Goal: Task Accomplishment & Management: Complete application form

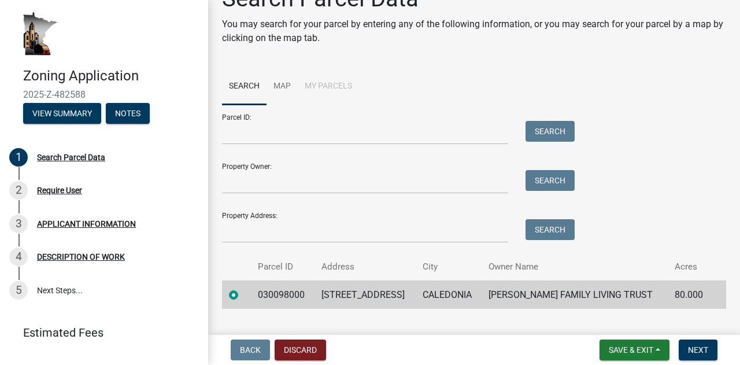
scroll to position [52, 0]
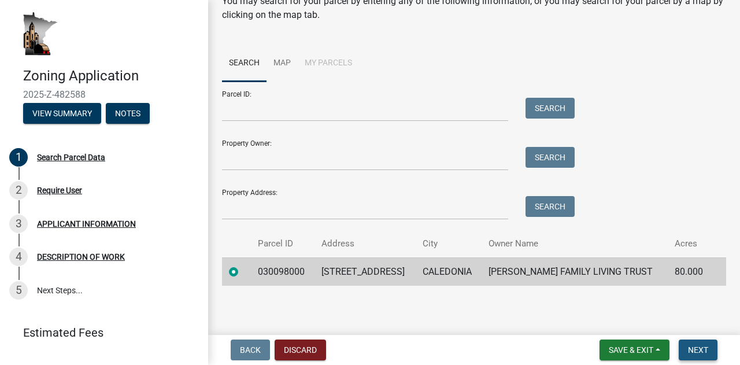
click at [707, 353] on span "Next" at bounding box center [698, 349] width 20 height 9
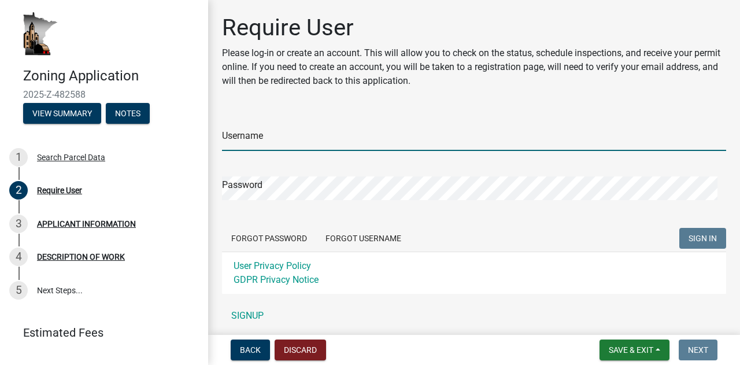
click at [265, 135] on input "Username" at bounding box center [474, 139] width 504 height 24
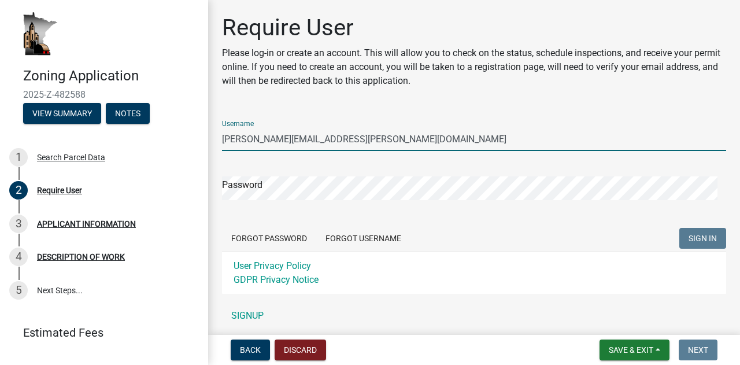
type input "david.ellenz@yahoo.com"
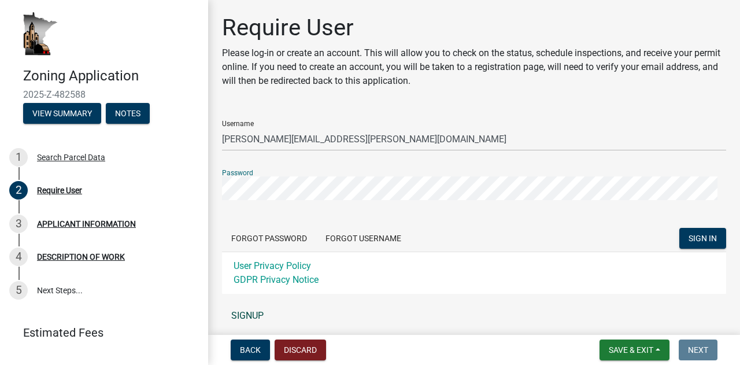
click at [243, 313] on link "SIGNUP" at bounding box center [474, 315] width 504 height 23
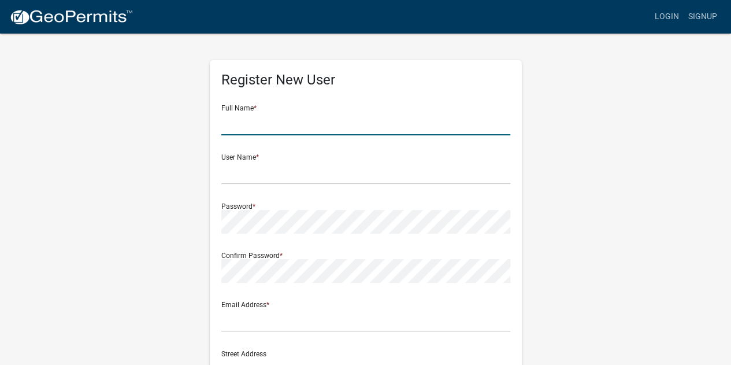
click at [238, 123] on input "text" at bounding box center [365, 124] width 289 height 24
type input "[PERSON_NAME]"
type input "david.ellenz@yahoo.com"
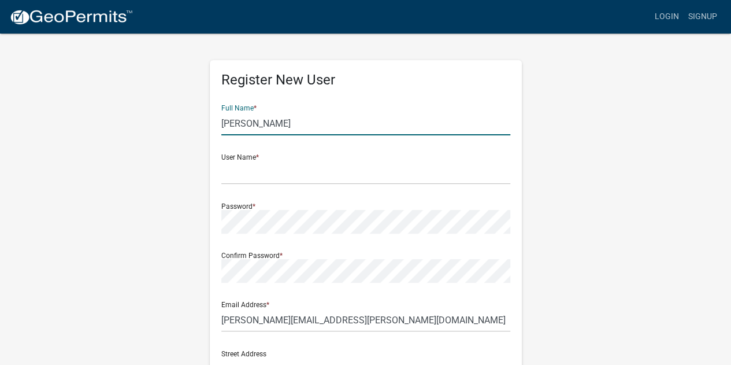
type input "10151 Deer Crest Dr."
type input "TODDVILLE"
type input "Iowa"
type input "52341"
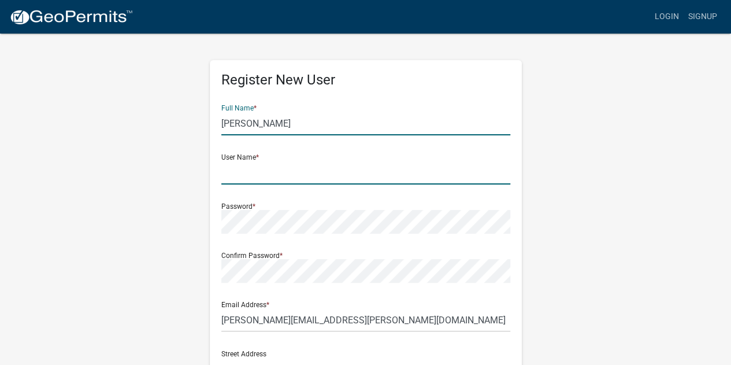
click at [261, 171] on input "text" at bounding box center [365, 173] width 289 height 24
type input "[PERSON_NAME][EMAIL_ADDRESS][PERSON_NAME][DOMAIN_NAME]"
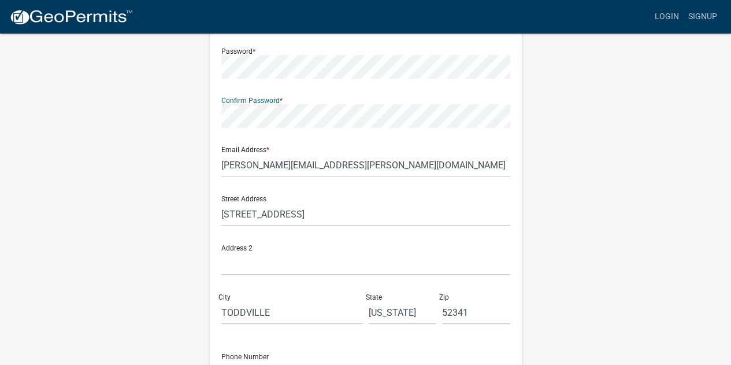
scroll to position [173, 0]
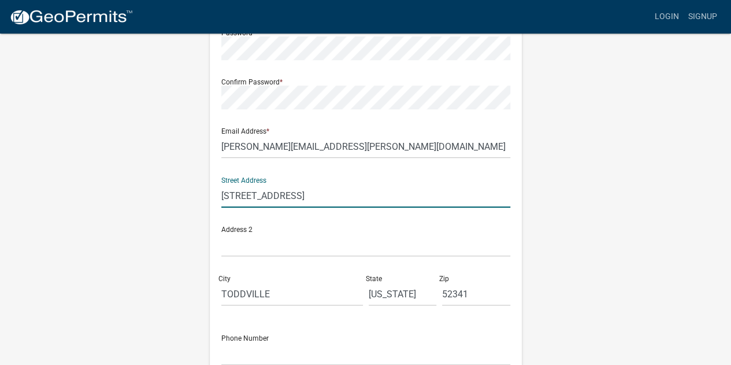
click at [313, 193] on input "10151 Deer Crest Dr." at bounding box center [365, 196] width 289 height 24
type input "1"
type input "13571 Rolling Hills Road"
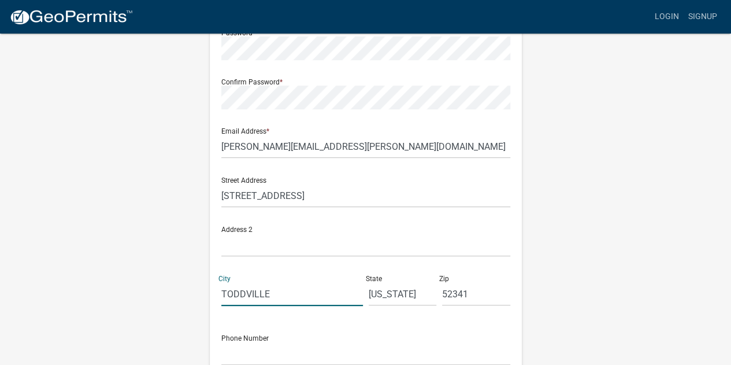
click at [289, 293] on input "TODDVILLE" at bounding box center [292, 294] width 142 height 24
type input "T"
type input "Caledonia"
click at [397, 290] on input "[US_STATE]" at bounding box center [403, 294] width 68 height 24
type input "I"
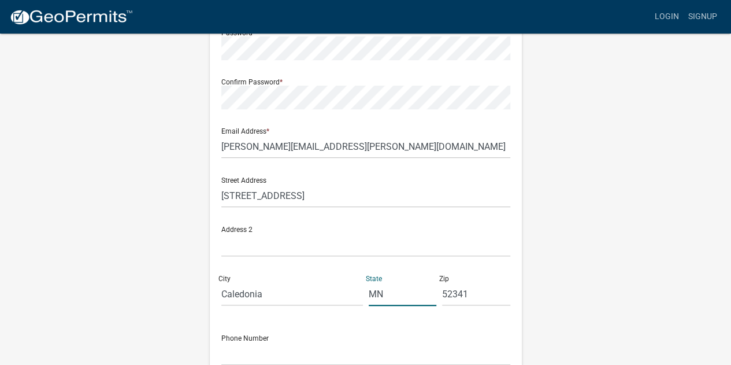
type input "MN"
click at [483, 287] on input "52341" at bounding box center [476, 294] width 68 height 24
type input "5"
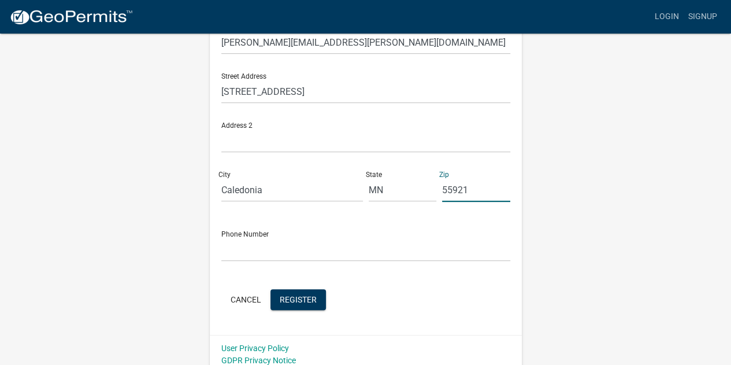
scroll to position [286, 0]
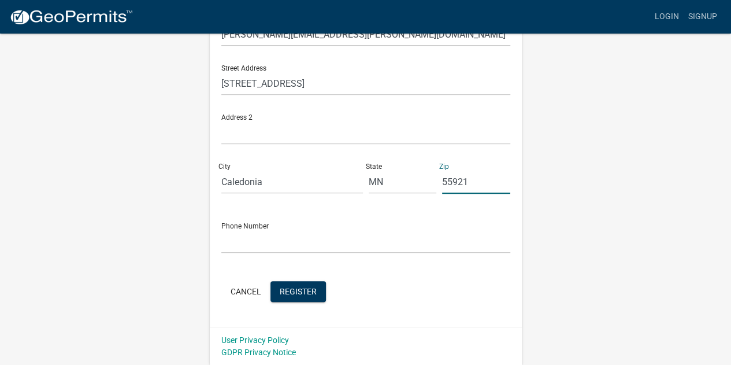
type input "55921"
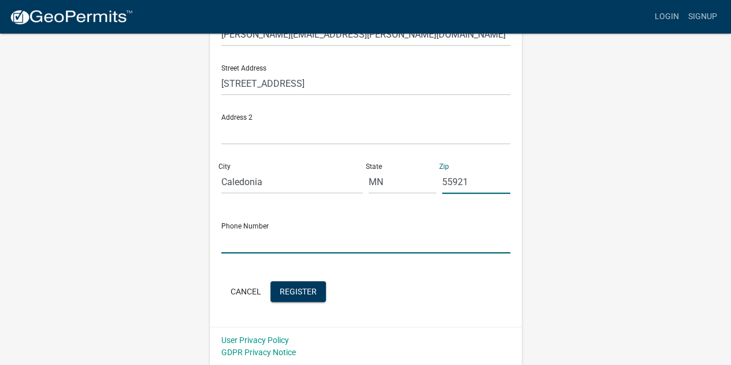
click at [279, 246] on input "text" at bounding box center [365, 242] width 289 height 24
type input "507-500-4296"
click at [309, 293] on span "Register" at bounding box center [298, 290] width 37 height 9
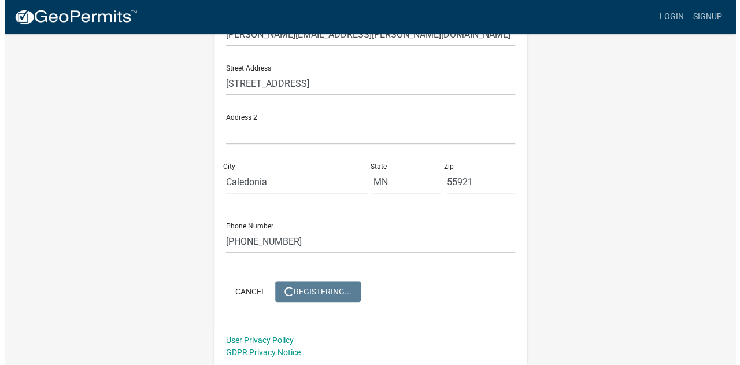
scroll to position [0, 0]
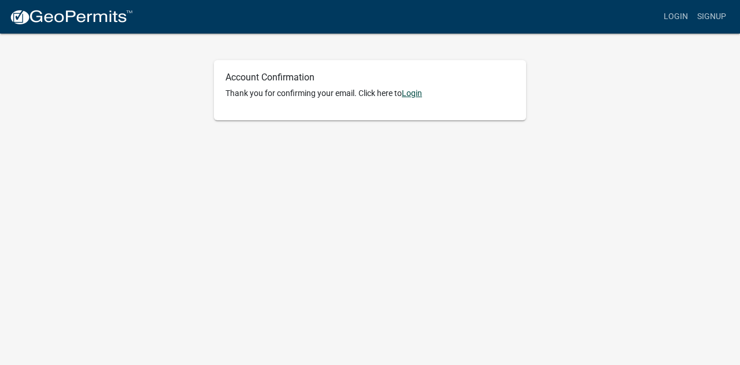
click at [414, 93] on link "Login" at bounding box center [412, 92] width 20 height 9
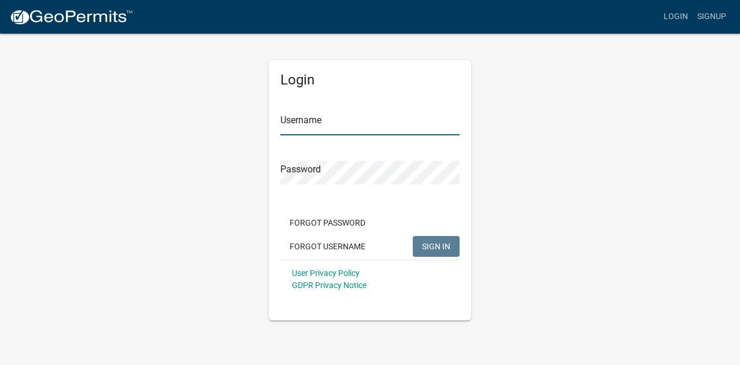
click at [312, 131] on input "Username" at bounding box center [369, 124] width 179 height 24
type input "[PERSON_NAME][EMAIL_ADDRESS][PERSON_NAME][DOMAIN_NAME]"
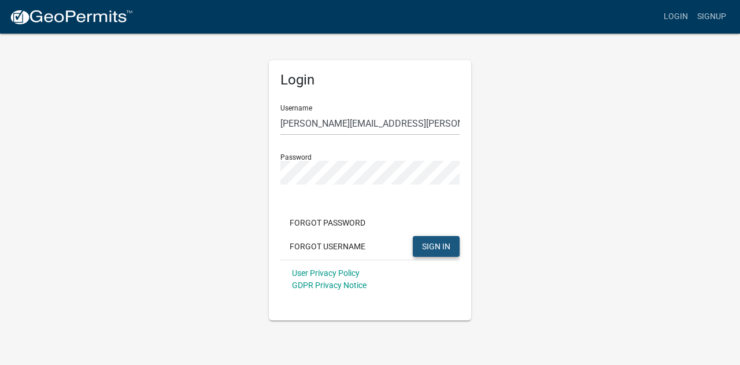
click at [431, 247] on span "SIGN IN" at bounding box center [436, 245] width 28 height 9
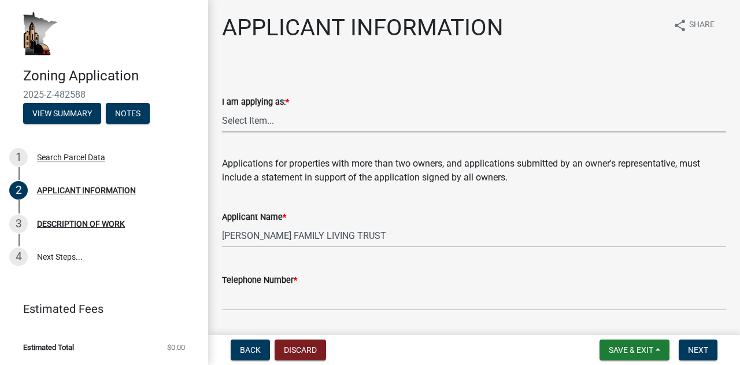
click at [281, 123] on select "Select Item... The sole owner of the property A co-owner of the property with o…" at bounding box center [474, 121] width 504 height 24
click at [222, 109] on select "Select Item... The sole owner of the property A co-owner of the property with o…" at bounding box center [474, 121] width 504 height 24
select select "5d5ec67e-83f1-4720-bb1f-c45cadde6202"
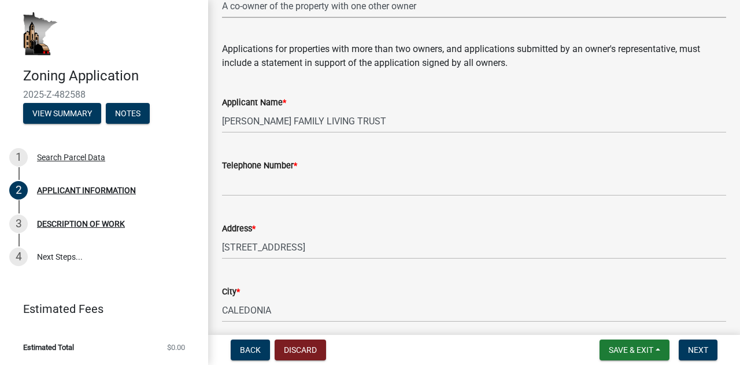
scroll to position [116, 0]
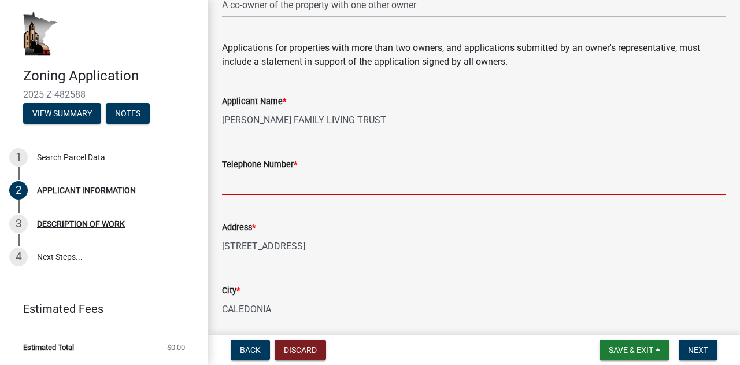
click at [257, 179] on input "Telephone Number *" at bounding box center [474, 183] width 504 height 24
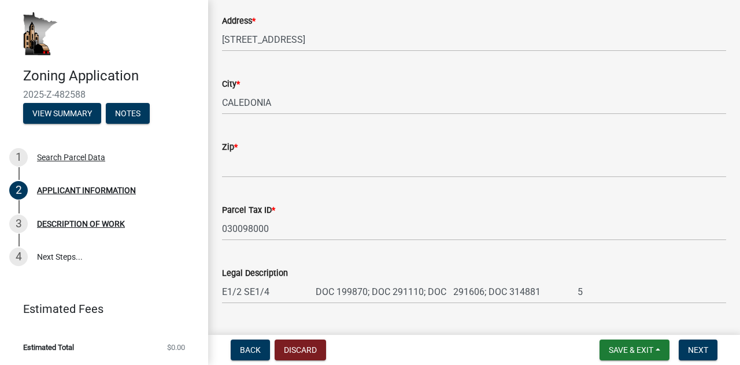
scroll to position [347, 0]
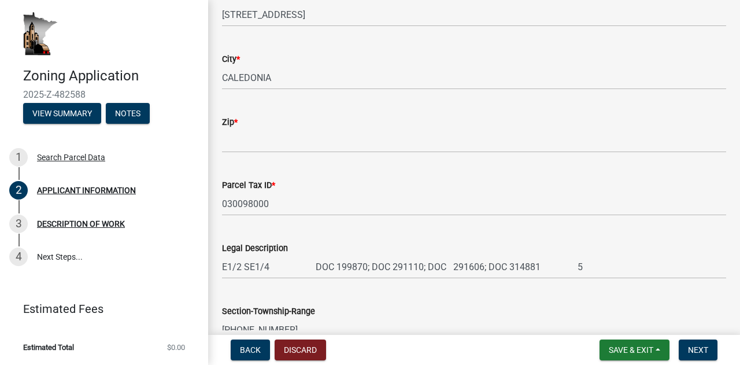
type input "[PHONE_NUMBER]"
click at [258, 141] on input "Zip *" at bounding box center [474, 141] width 504 height 24
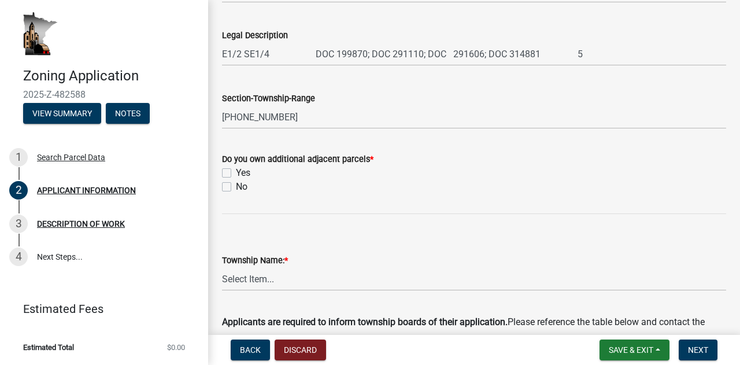
scroll to position [578, 0]
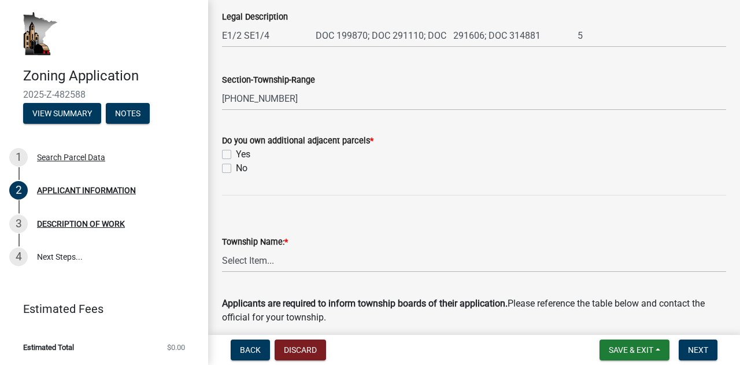
type input "55921"
click at [236, 167] on label "No" at bounding box center [242, 168] width 12 height 14
click at [236, 167] on input "No" at bounding box center [240, 165] width 8 height 8
checkbox input "true"
checkbox input "false"
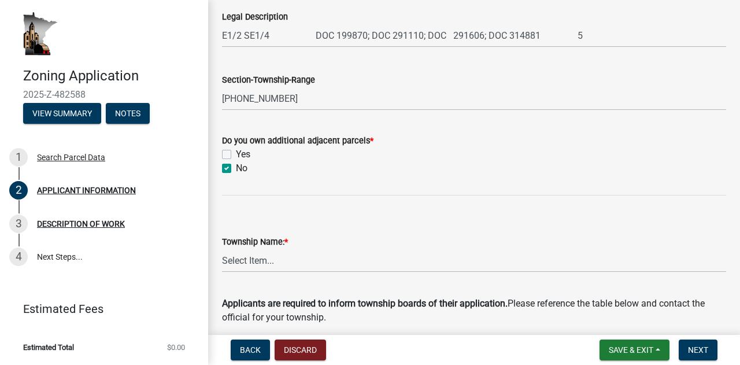
checkbox input "true"
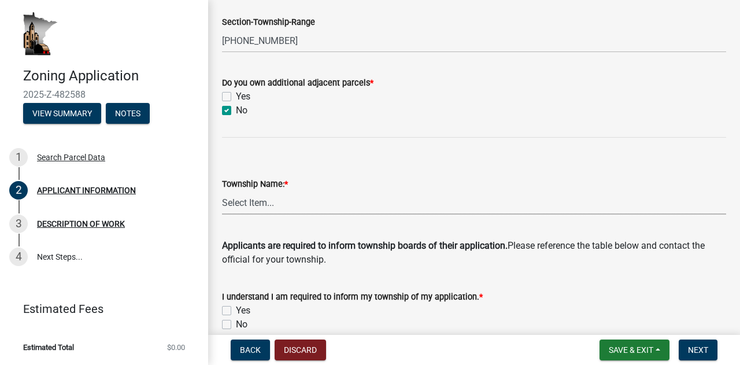
click at [274, 197] on select "Select Item... Black Hammer Brownsville Caledonia Crooked Creek Hokah Houston J…" at bounding box center [474, 203] width 504 height 24
click at [222, 191] on select "Select Item... Black Hammer Brownsville Caledonia Crooked Creek Hokah Houston J…" at bounding box center [474, 203] width 504 height 24
select select "d418ee59-edcf-45bb-b97d-869e37c126ed"
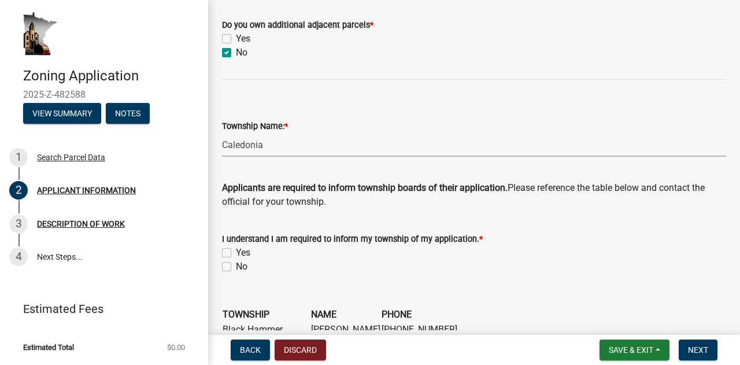
scroll to position [809, 0]
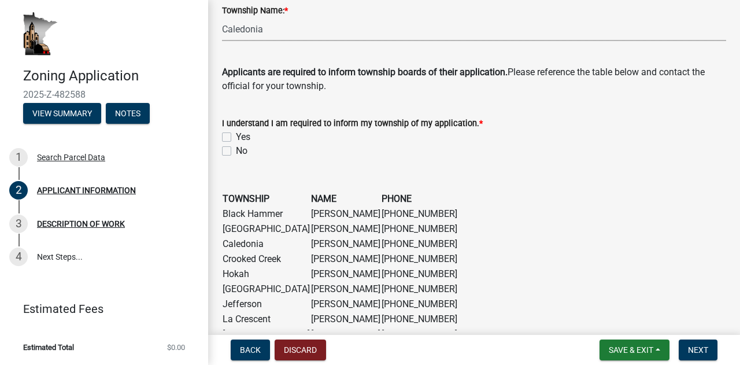
click at [236, 136] on label "Yes" at bounding box center [243, 137] width 14 height 14
click at [236, 136] on input "Yes" at bounding box center [240, 134] width 8 height 8
checkbox input "true"
checkbox input "false"
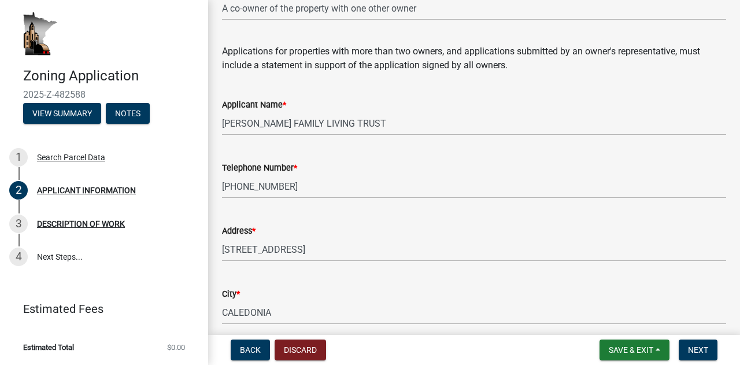
scroll to position [0, 0]
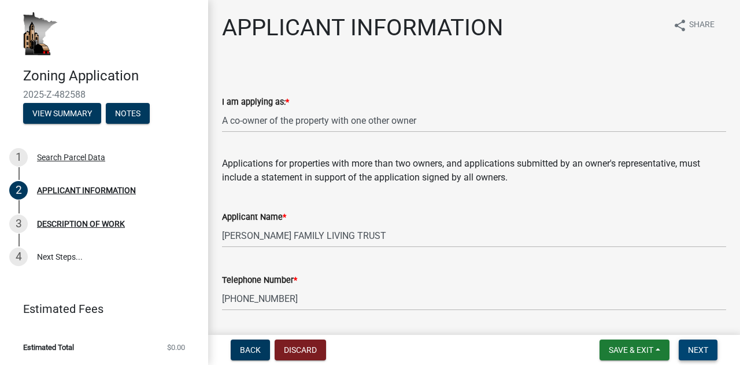
click at [688, 344] on button "Next" at bounding box center [698, 349] width 39 height 21
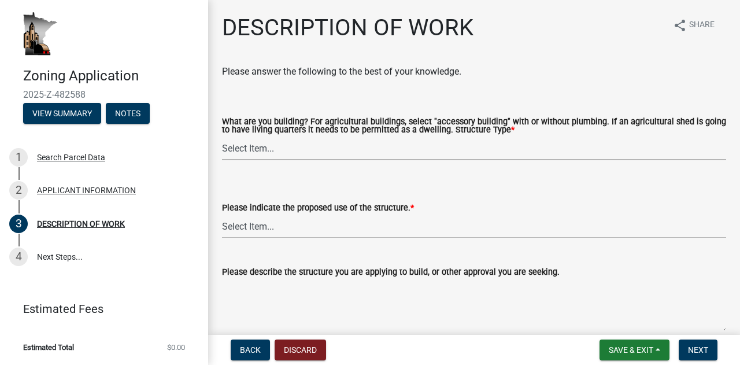
click at [284, 146] on select "Select Item... Single Family Dwelling or "Shouse" Bedroom addition Non-bedroom …" at bounding box center [474, 148] width 504 height 24
click at [222, 137] on select "Select Item... Single Family Dwelling or "Shouse" Bedroom addition Non-bedroom …" at bounding box center [474, 148] width 504 height 24
select select "1e8b9e39-32af-4c5f-bd41-70251607f6ea"
click at [264, 228] on select "Select Item... Year-Round Residential Seasonal Residential Agricultural Recreat…" at bounding box center [474, 226] width 504 height 24
click at [222, 215] on select "Select Item... Year-Round Residential Seasonal Residential Agricultural Recreat…" at bounding box center [474, 226] width 504 height 24
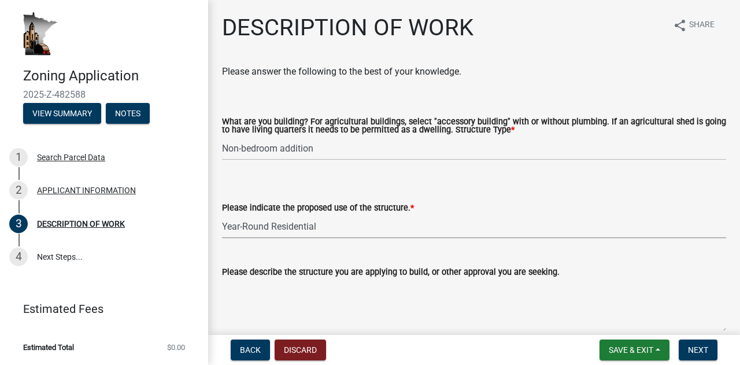
select select "ee49324e-6bbc-48fe-982e-4c2d7e8c1c0f"
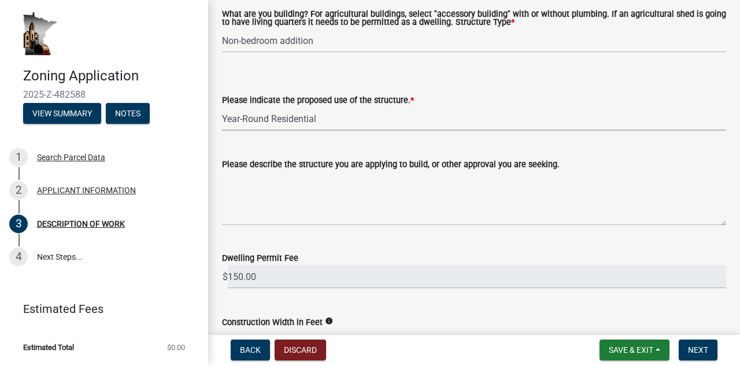
scroll to position [116, 0]
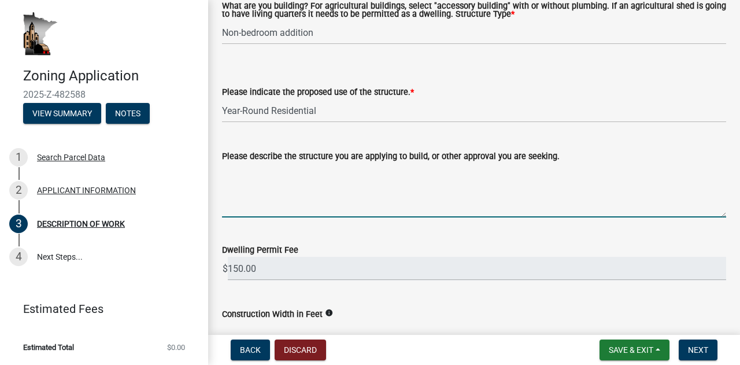
click at [282, 208] on textarea "Please describe the structure you are applying to build, or other approval you …" at bounding box center [474, 190] width 504 height 54
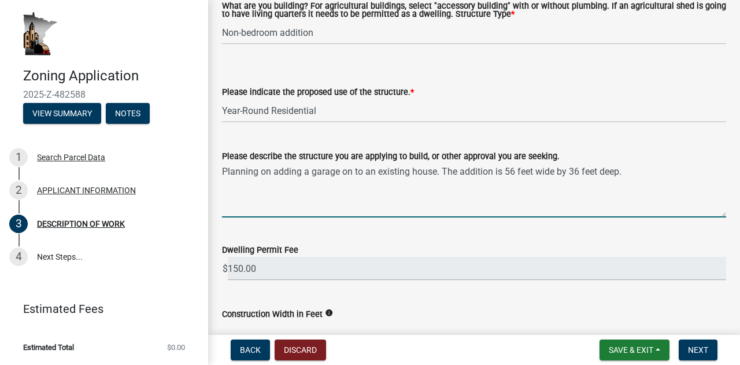
scroll to position [231, 0]
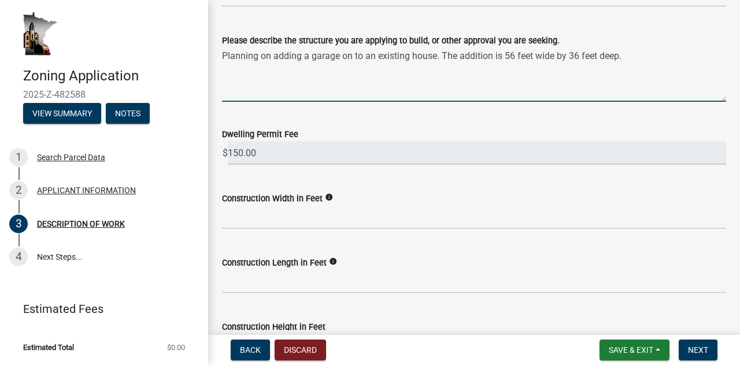
type textarea "Planning on adding a garage on to an existing house. The addition is 56 feet wi…"
click at [286, 218] on input "text" at bounding box center [474, 217] width 504 height 24
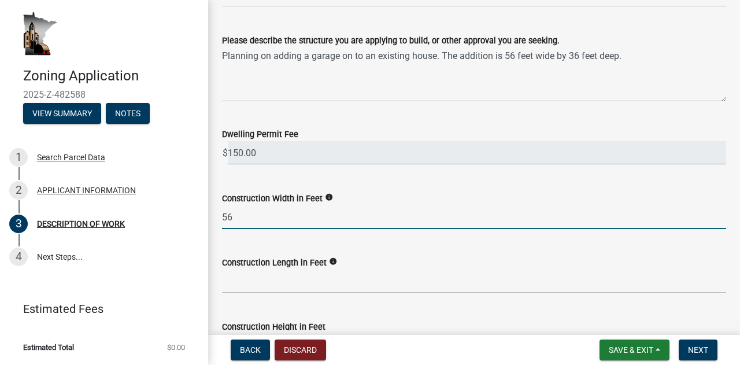
type input "5"
type input "36"
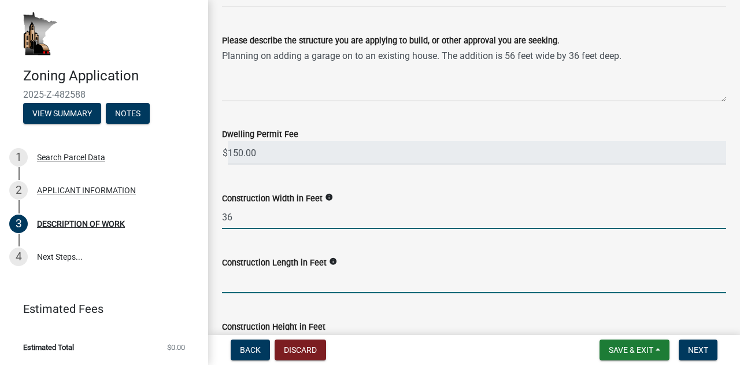
click at [241, 280] on input "text" at bounding box center [474, 281] width 504 height 24
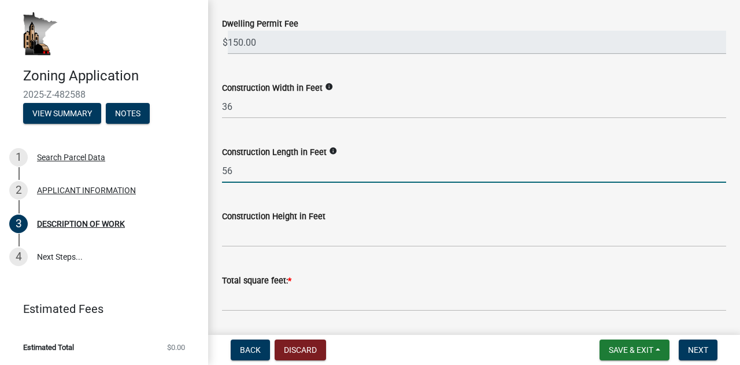
scroll to position [347, 0]
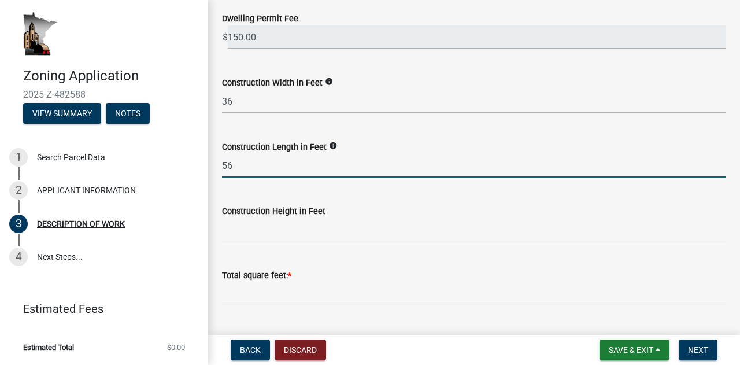
type input "56"
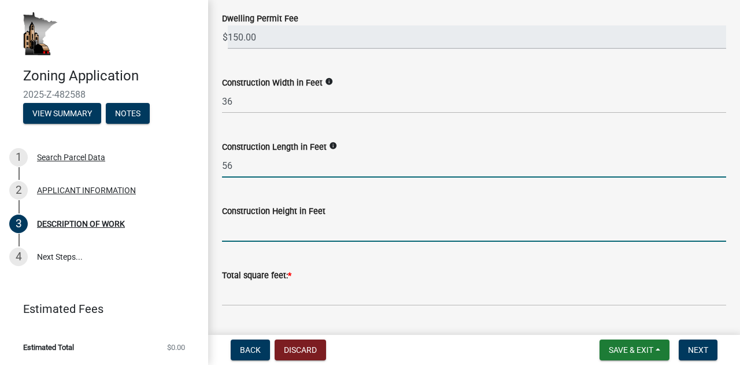
click at [239, 231] on input "text" at bounding box center [474, 230] width 504 height 24
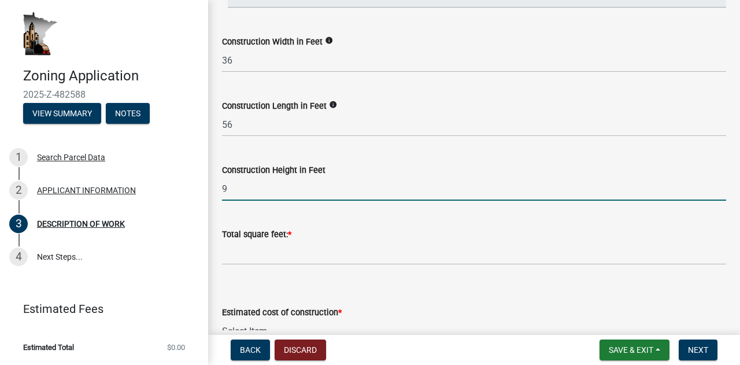
scroll to position [463, 0]
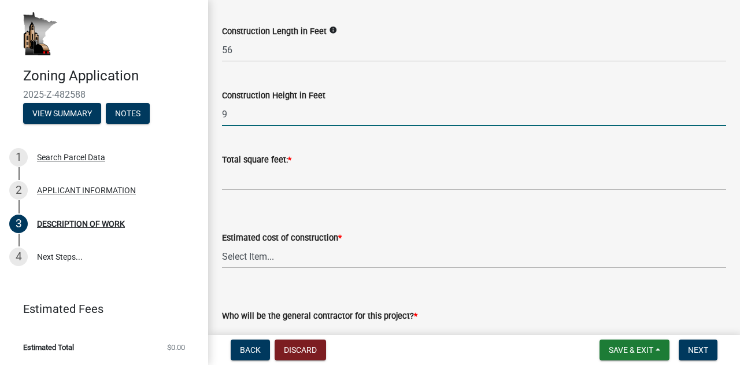
type input "9"
click at [234, 181] on input "text" at bounding box center [474, 179] width 504 height 24
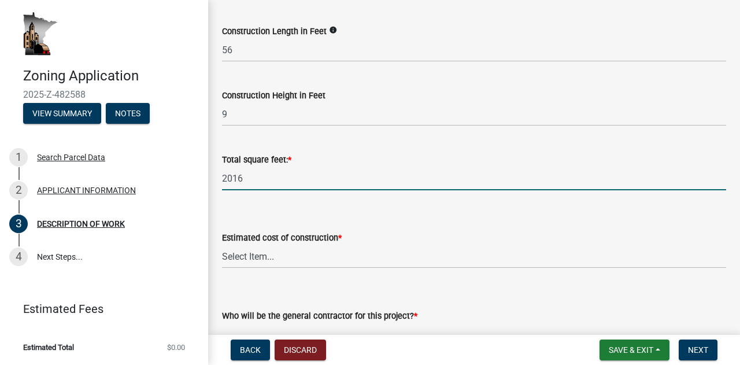
type input "2016"
click at [265, 257] on select "Select Item... $0 - $50,000 $50,001 - $100,000 $101,000 - $150,000 $150,001 or …" at bounding box center [474, 257] width 504 height 24
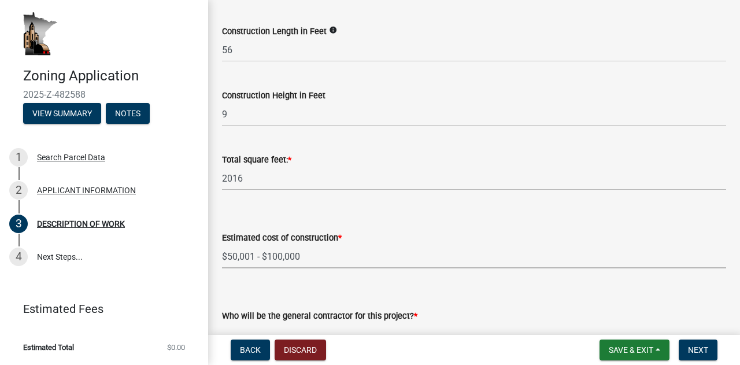
click at [222, 245] on select "Select Item... $0 - $50,000 $50,001 - $100,000 $101,000 - $150,000 $150,001 or …" at bounding box center [474, 257] width 504 height 24
select select "f9b7dd3b-3a38-45c4-aa8d-40d341efce99"
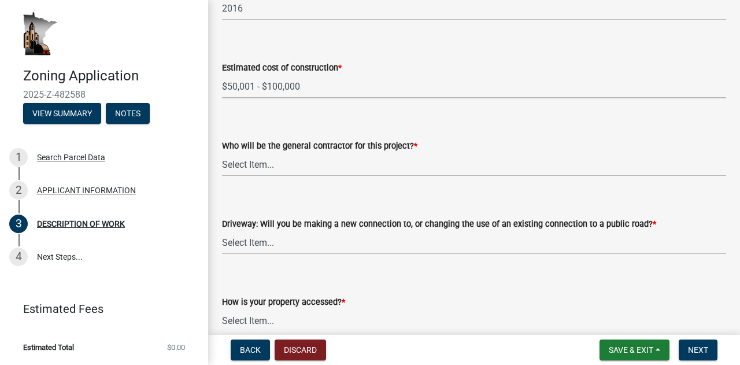
scroll to position [636, 0]
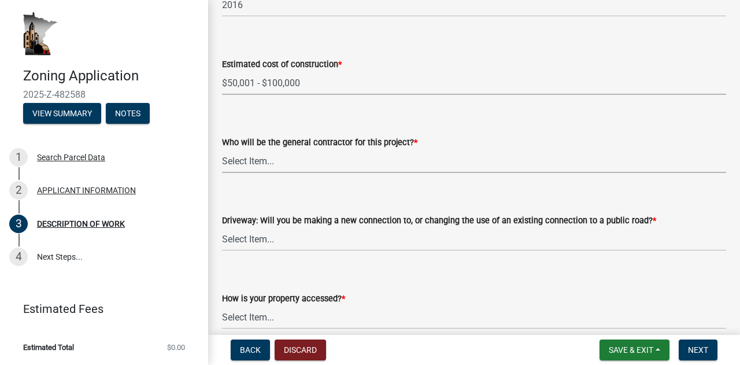
click at [256, 165] on select "Select Item... Myself Other" at bounding box center [474, 161] width 504 height 24
click at [222, 150] on select "Select Item... Myself Other" at bounding box center [474, 161] width 504 height 24
select select "07ce3bd5-44c8-48c7-a7da-ecbfde3ea753"
click at [255, 243] on select "Select Item... I am installing a new driveway access to a public road I am chan…" at bounding box center [474, 239] width 504 height 24
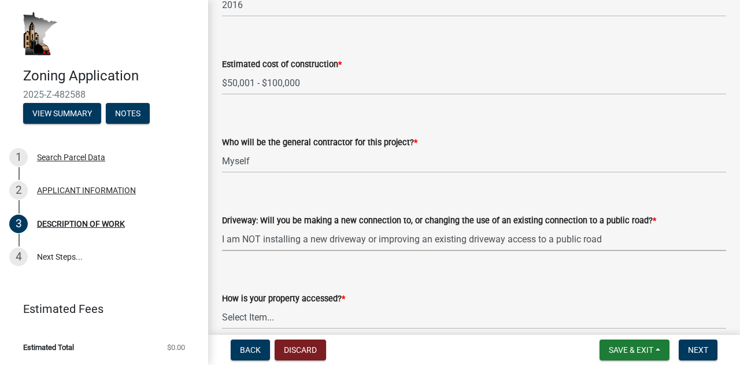
click at [222, 228] on select "Select Item... I am installing a new driveway access to a public road I am chan…" at bounding box center [474, 239] width 504 height 24
select select "865858fb-cec4-4771-ade1-629df977e661"
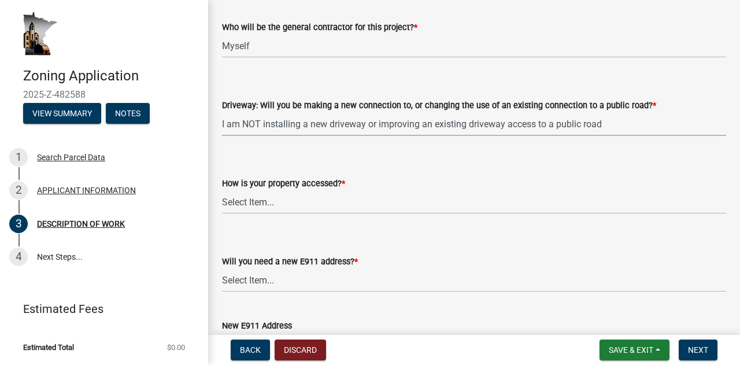
scroll to position [752, 0]
click at [256, 201] on select "Select Item... Access is off a state highway Access is off a county road Access…" at bounding box center [474, 202] width 504 height 24
click at [222, 190] on select "Select Item... Access is off a state highway Access is off a county road Access…" at bounding box center [474, 202] width 504 height 24
select select "c0af4bca-2ac9-43a4-954a-b6dfd2bb8fae"
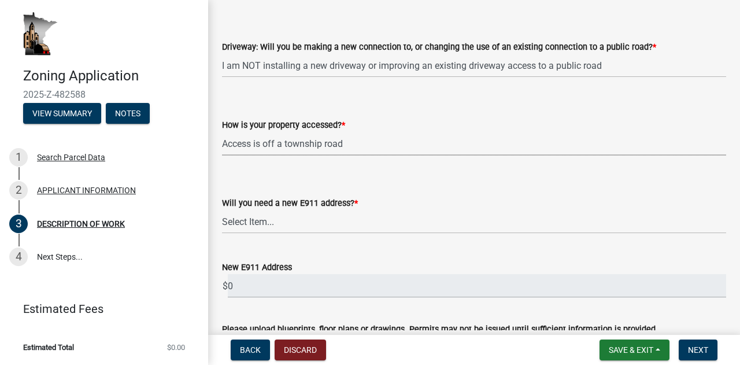
scroll to position [867, 0]
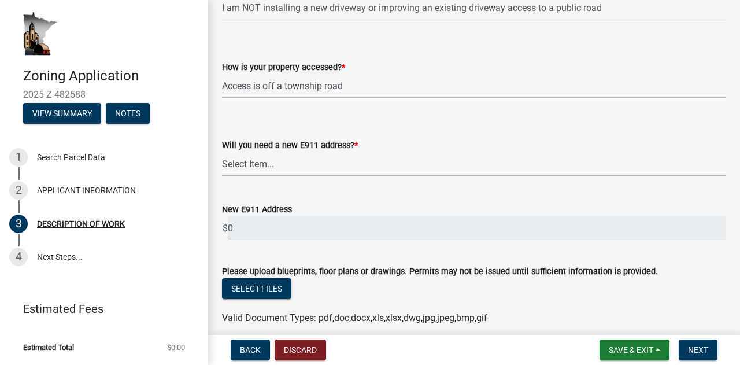
click at [269, 167] on select "Select Item... Yes No" at bounding box center [474, 164] width 504 height 24
click at [222, 153] on select "Select Item... Yes No" at bounding box center [474, 164] width 504 height 24
select select "79149638-379e-4eb8-8707-a078303474c9"
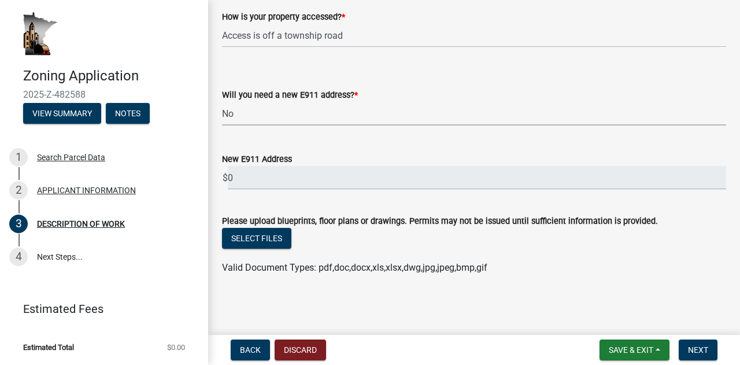
click at [485, 112] on select "Select Item... Yes No" at bounding box center [474, 114] width 504 height 24
click at [512, 106] on select "Select Item... Yes No" at bounding box center [474, 114] width 504 height 24
click at [265, 234] on button "Select files" at bounding box center [256, 238] width 69 height 21
click at [254, 241] on button "Select files" at bounding box center [256, 238] width 69 height 21
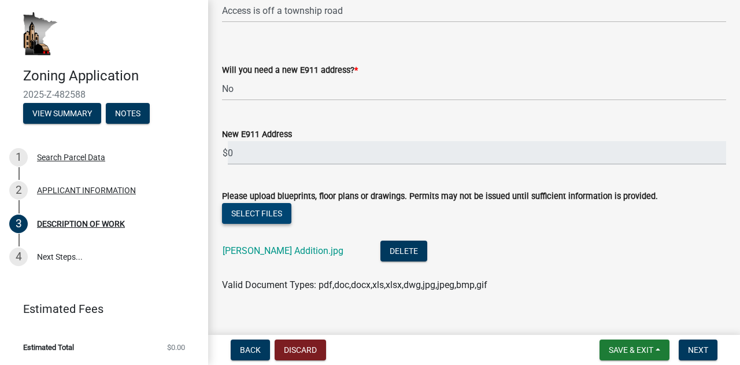
scroll to position [960, 0]
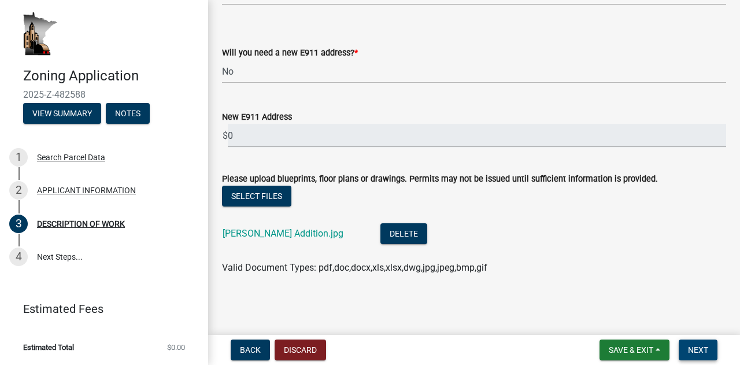
click at [697, 350] on span "Next" at bounding box center [698, 349] width 20 height 9
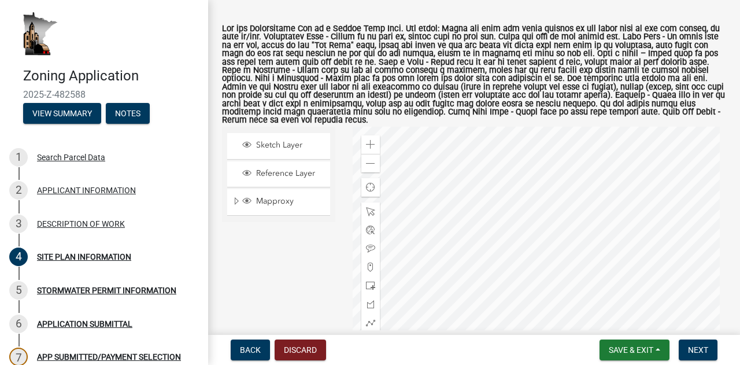
scroll to position [116, 0]
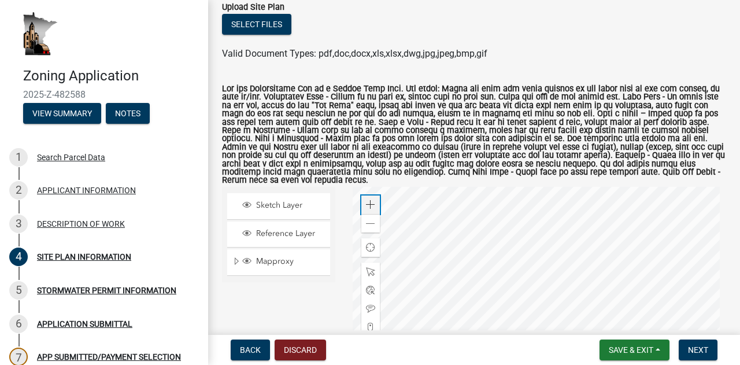
click at [372, 209] on span at bounding box center [370, 204] width 9 height 9
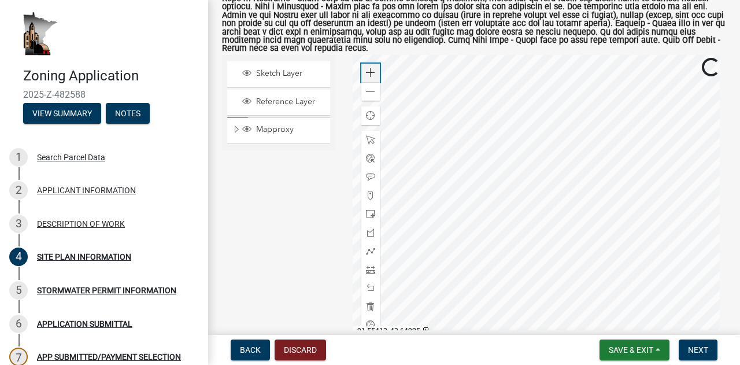
scroll to position [289, 0]
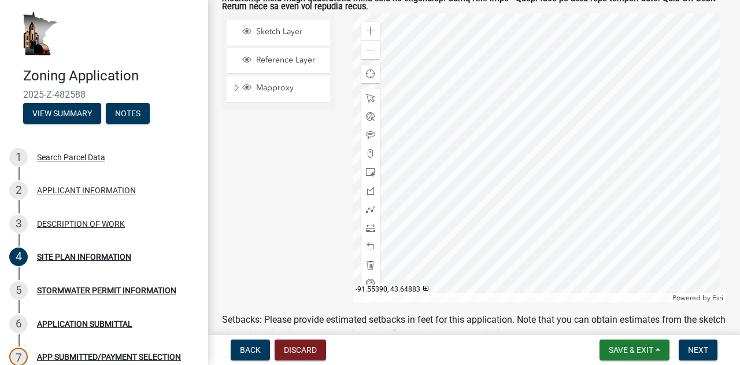
click at [522, 223] on div at bounding box center [540, 157] width 374 height 289
click at [515, 216] on div at bounding box center [540, 157] width 374 height 289
click at [537, 216] on div at bounding box center [540, 157] width 374 height 289
click at [539, 169] on div at bounding box center [540, 157] width 374 height 289
click at [368, 177] on span at bounding box center [370, 172] width 9 height 9
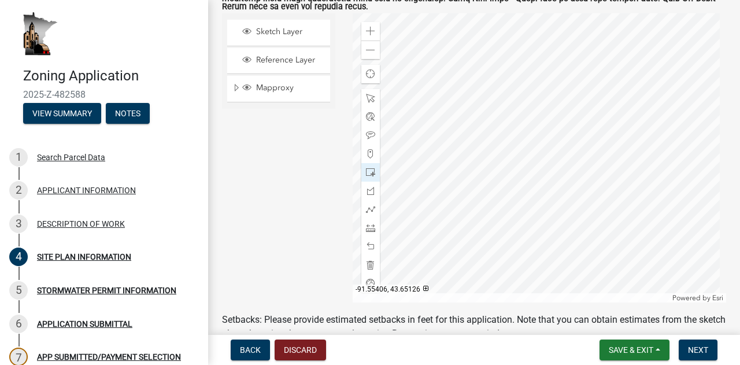
click at [482, 127] on div at bounding box center [540, 157] width 374 height 289
click at [491, 130] on div at bounding box center [540, 157] width 374 height 289
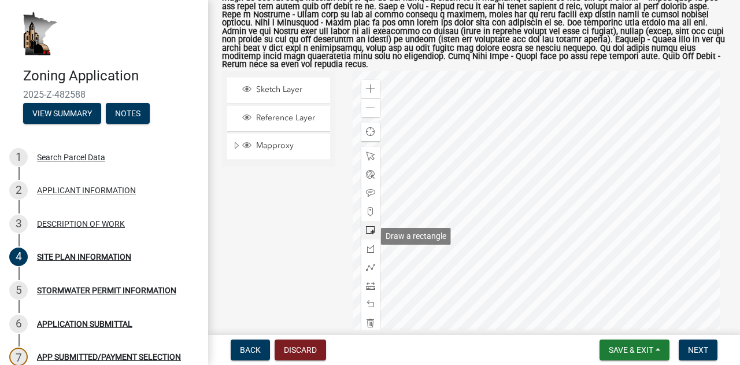
click at [369, 234] on span at bounding box center [370, 229] width 9 height 9
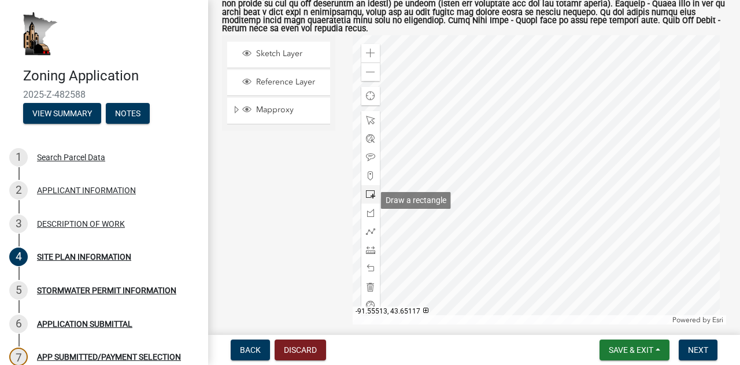
click at [367, 199] on span at bounding box center [370, 194] width 9 height 9
click at [463, 108] on div at bounding box center [540, 179] width 374 height 289
click at [369, 199] on span at bounding box center [370, 194] width 9 height 9
click at [524, 204] on div at bounding box center [540, 179] width 374 height 289
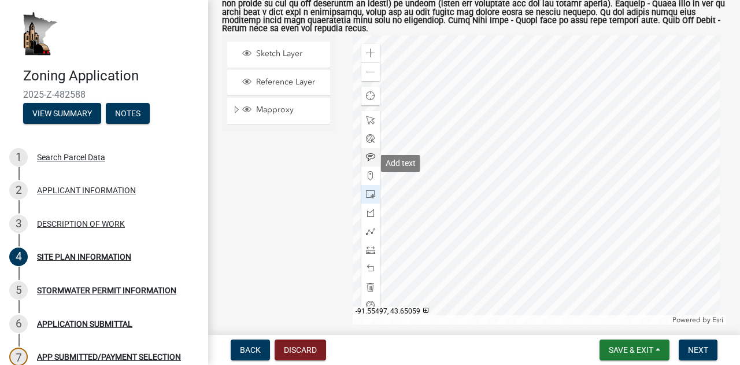
click at [369, 160] on span at bounding box center [370, 157] width 9 height 9
click at [531, 199] on div at bounding box center [540, 179] width 374 height 289
click at [453, 91] on div at bounding box center [540, 179] width 374 height 289
click at [494, 128] on div at bounding box center [540, 179] width 374 height 289
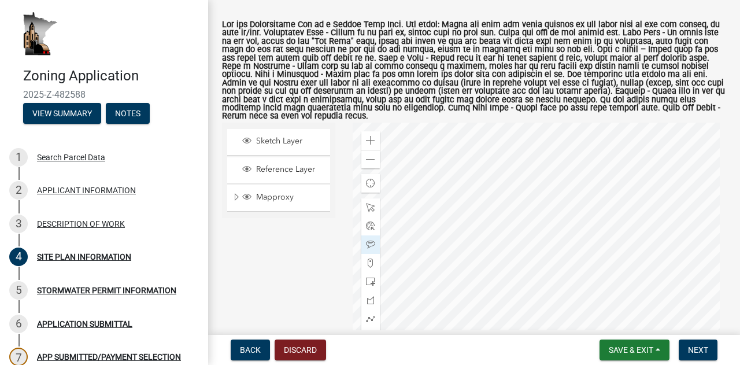
scroll to position [209, 0]
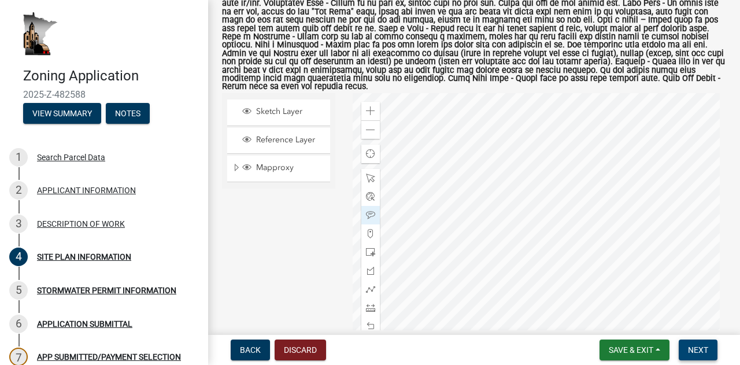
click at [695, 349] on span "Next" at bounding box center [698, 349] width 20 height 9
click at [698, 351] on span "Next" at bounding box center [698, 349] width 20 height 9
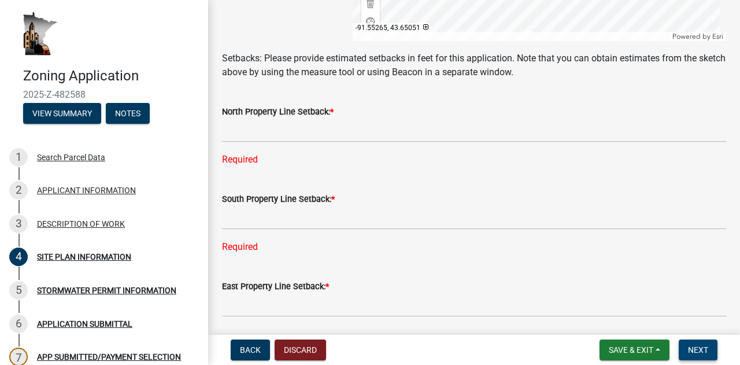
scroll to position [556, 0]
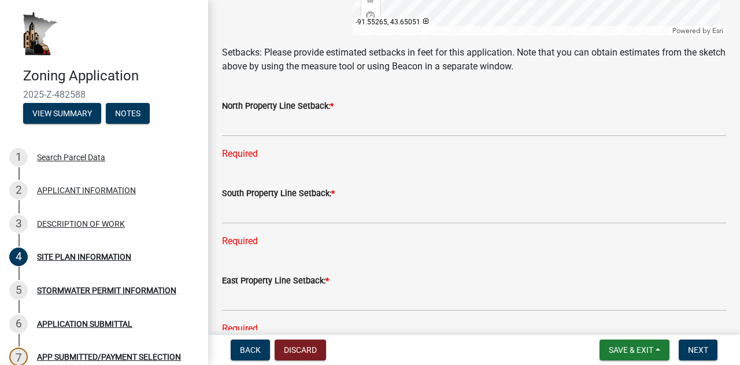
click at [230, 159] on div "Required" at bounding box center [474, 154] width 504 height 14
click at [256, 158] on div "Required" at bounding box center [474, 154] width 504 height 14
click at [276, 135] on input "text" at bounding box center [474, 125] width 504 height 24
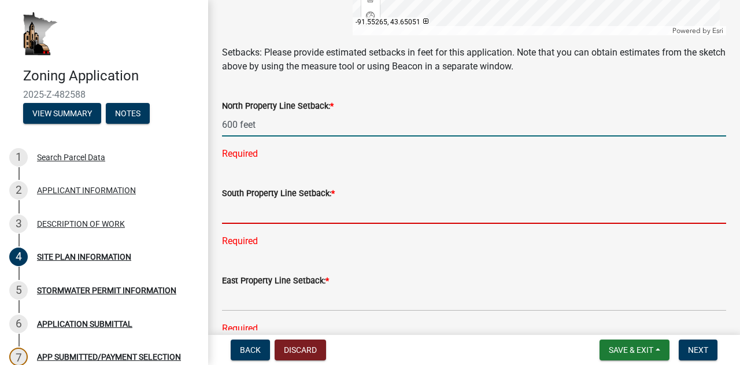
type input "600"
click at [243, 222] on div "South Property Line Setback: * Required" at bounding box center [474, 209] width 504 height 78
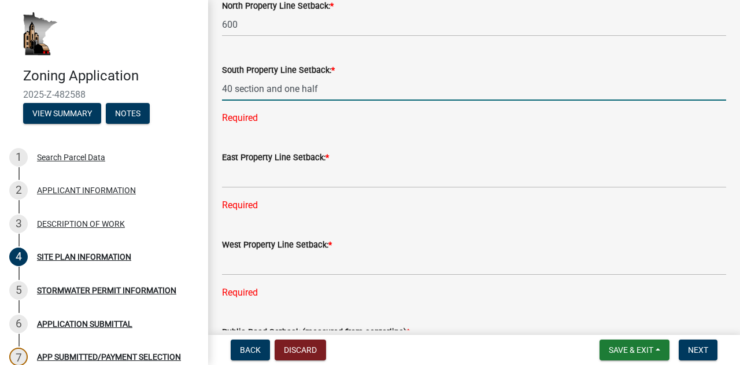
scroll to position [672, 0]
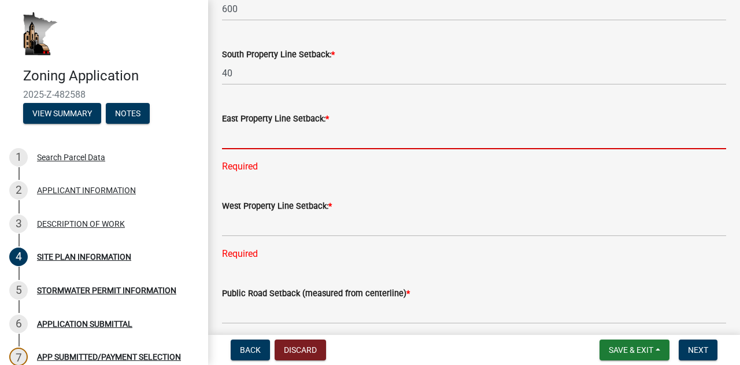
click at [246, 169] on div "East Property Line Setback: * Required" at bounding box center [474, 134] width 504 height 78
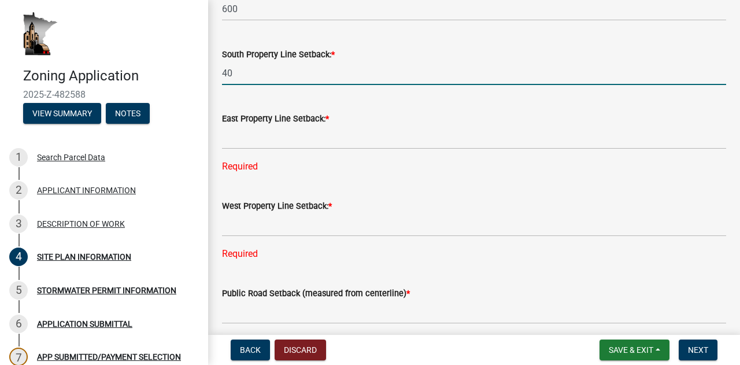
click at [238, 76] on input "40" at bounding box center [474, 73] width 504 height 24
type input "4"
type input "2000"
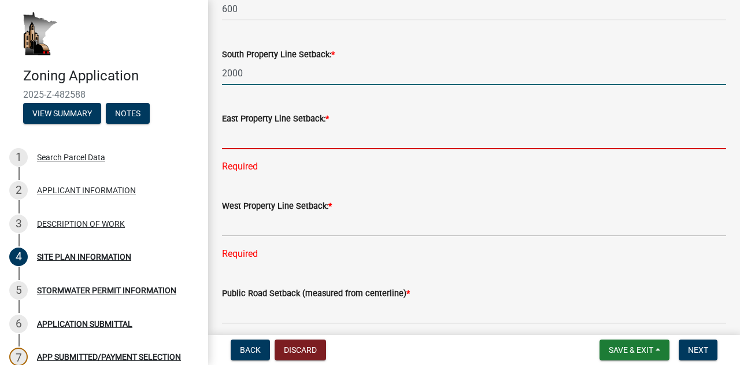
click at [236, 139] on input "text" at bounding box center [474, 137] width 504 height 24
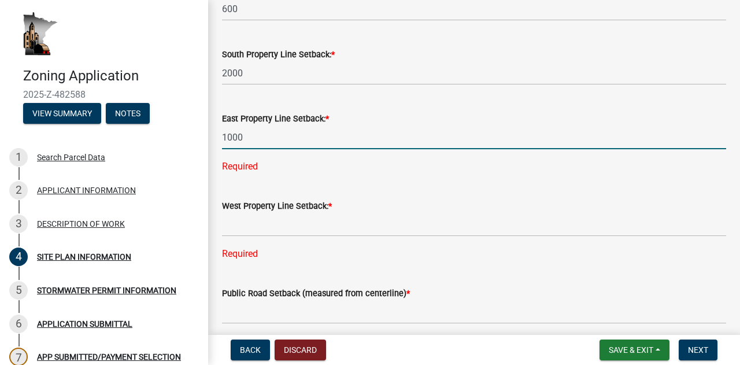
type input "1000"
click at [242, 227] on div "West Property Line Setback: * Required" at bounding box center [474, 222] width 504 height 78
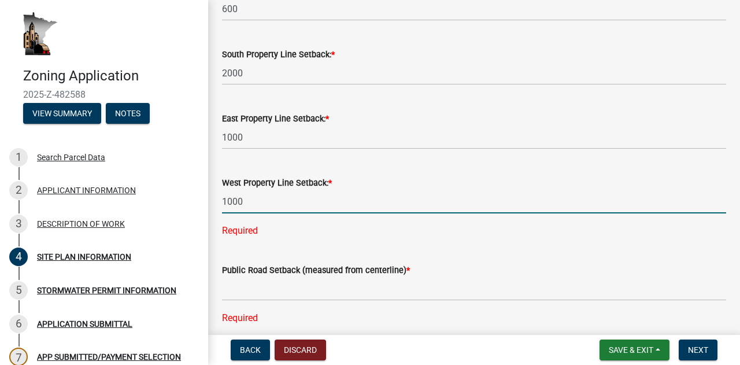
scroll to position [727, 0]
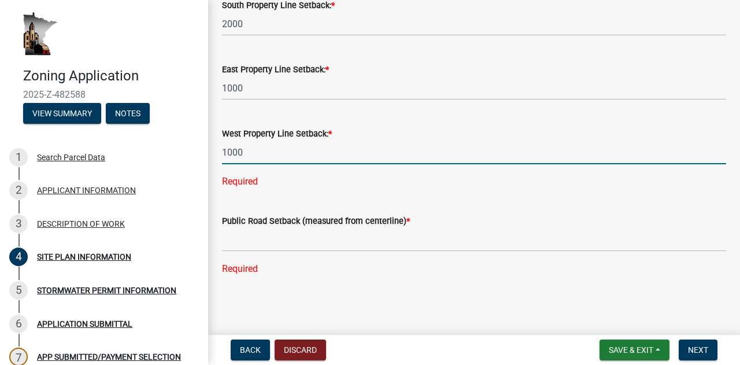
type input "1000"
click at [246, 244] on input "text" at bounding box center [474, 240] width 504 height 24
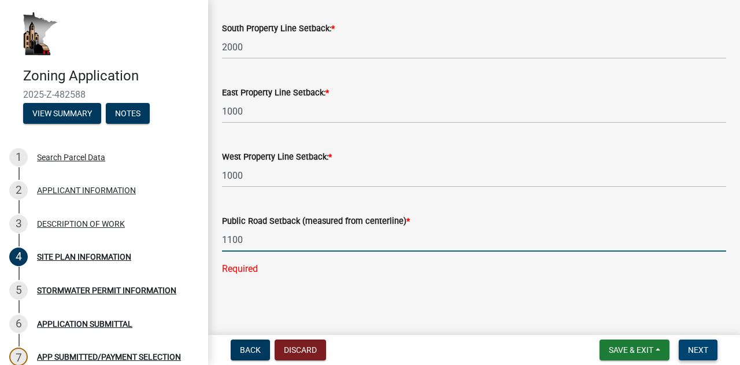
type input "1100"
click at [697, 350] on span "Next" at bounding box center [698, 349] width 20 height 9
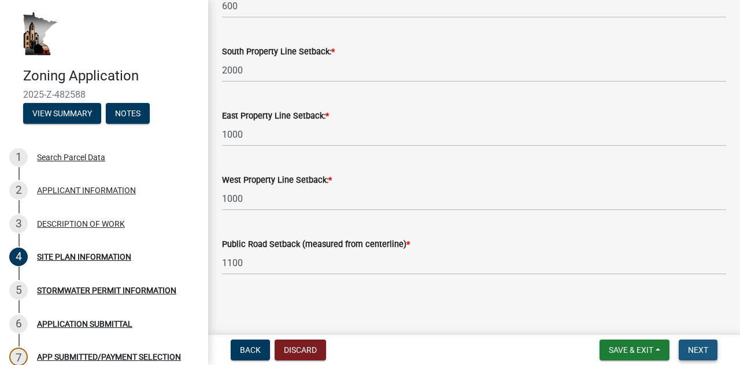
scroll to position [0, 0]
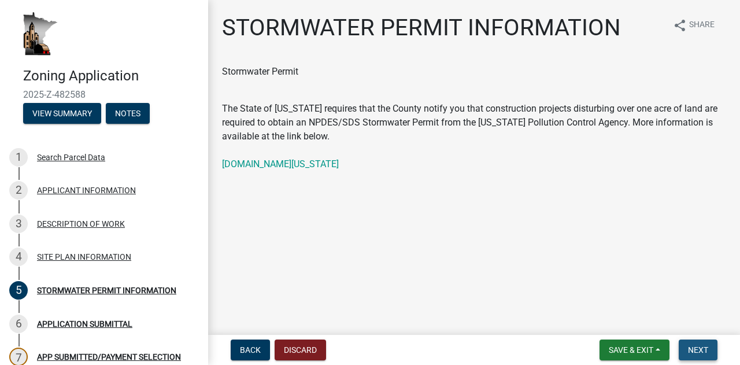
click at [697, 352] on span "Next" at bounding box center [698, 349] width 20 height 9
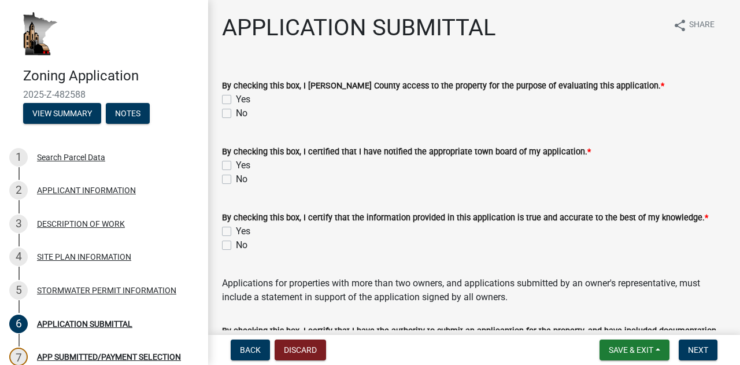
click at [236, 99] on label "Yes" at bounding box center [243, 100] width 14 height 14
click at [236, 99] on input "Yes" at bounding box center [240, 97] width 8 height 8
checkbox input "true"
checkbox input "false"
drag, startPoint x: 228, startPoint y: 231, endPoint x: 246, endPoint y: 236, distance: 18.7
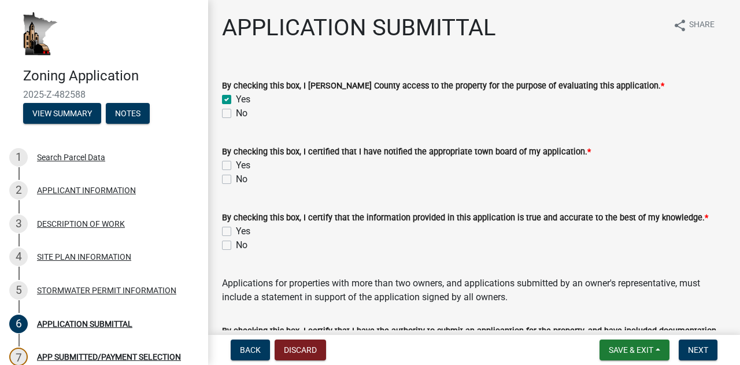
click at [236, 231] on label "Yes" at bounding box center [243, 231] width 14 height 14
click at [236, 231] on input "Yes" at bounding box center [240, 228] width 8 height 8
checkbox input "true"
checkbox input "false"
click at [236, 162] on label "Yes" at bounding box center [243, 165] width 14 height 14
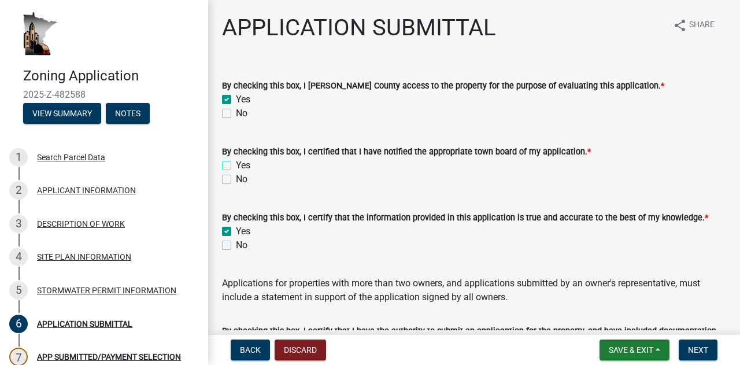
click at [236, 162] on input "Yes" at bounding box center [240, 162] width 8 height 8
checkbox input "true"
checkbox input "false"
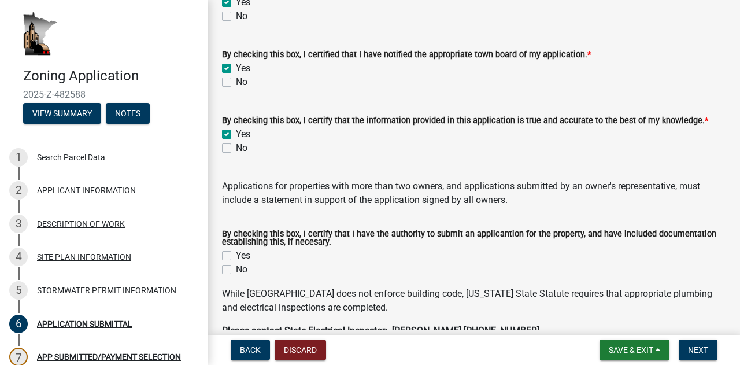
scroll to position [116, 0]
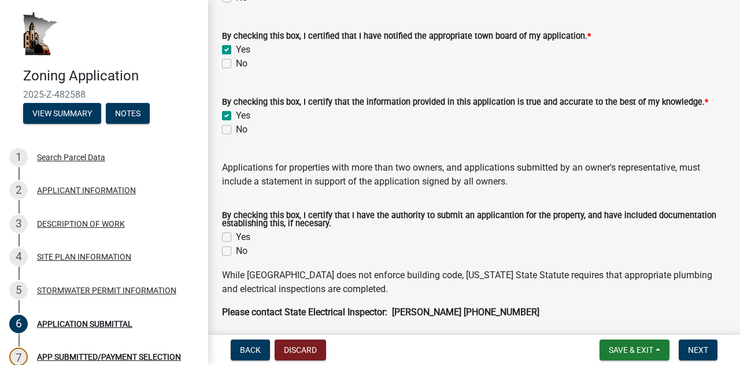
click at [236, 236] on label "Yes" at bounding box center [243, 237] width 14 height 14
click at [236, 236] on input "Yes" at bounding box center [240, 234] width 8 height 8
checkbox input "true"
checkbox input "false"
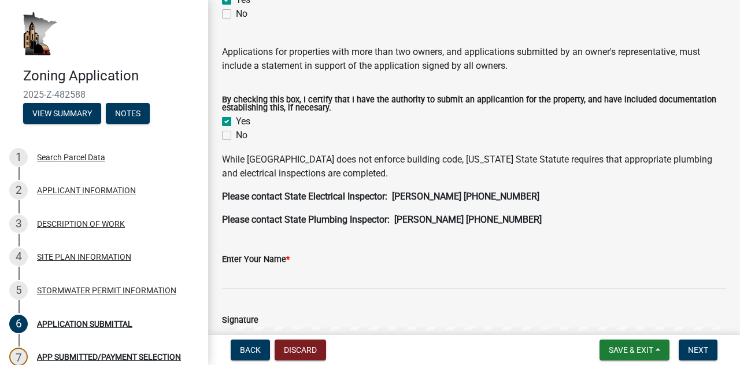
scroll to position [405, 0]
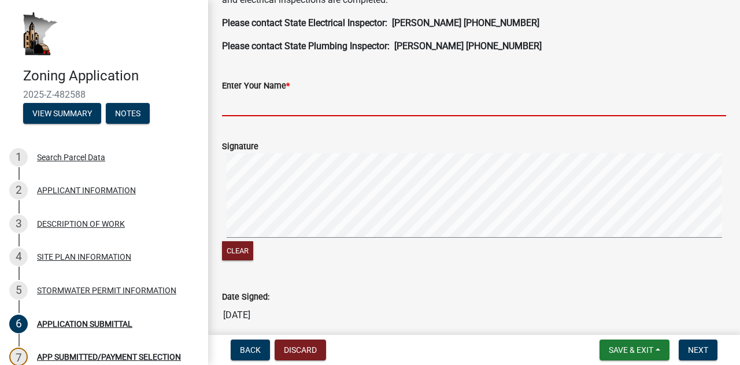
click at [256, 110] on input "Enter Your Name *" at bounding box center [474, 105] width 504 height 24
type input "d"
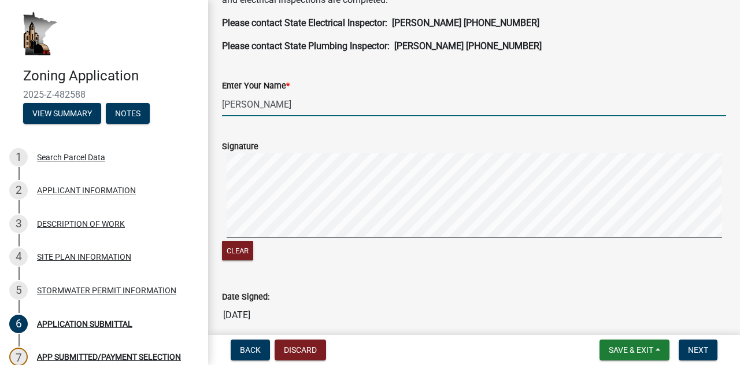
type input "David Ellenz"
click at [250, 148] on label "Signature" at bounding box center [240, 147] width 36 height 8
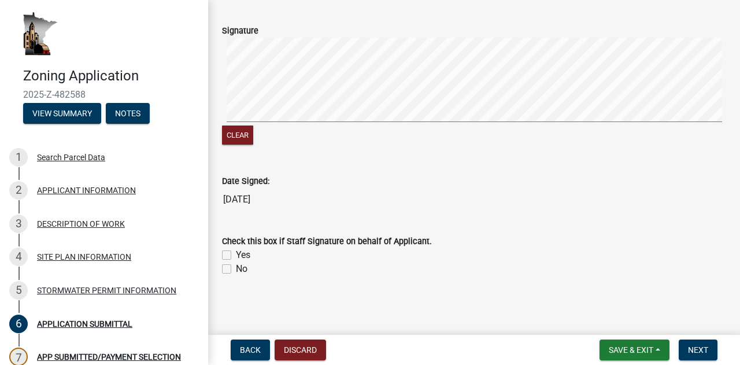
scroll to position [521, 0]
click at [708, 349] on button "Next" at bounding box center [698, 349] width 39 height 21
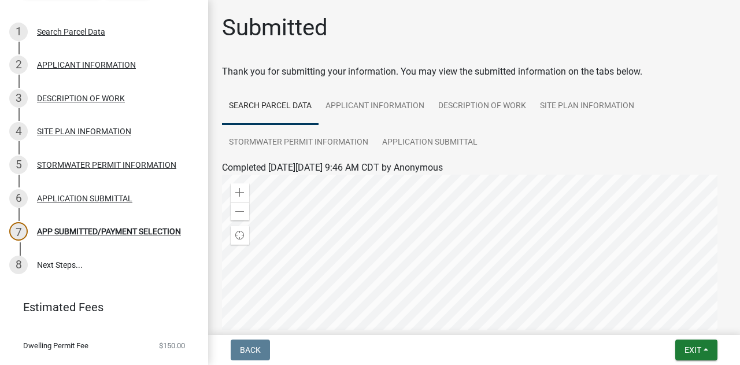
scroll to position [127, 0]
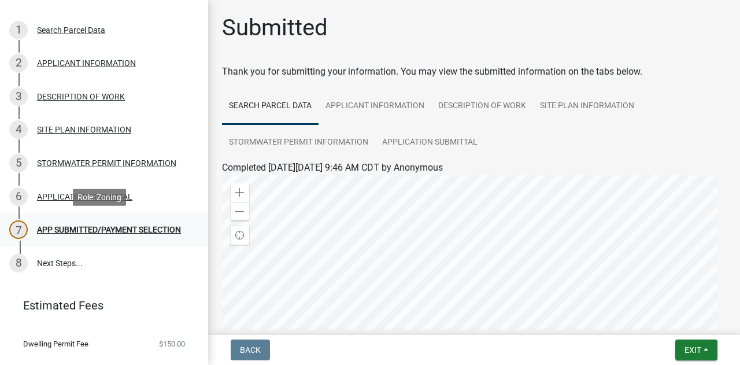
click at [51, 230] on div "APP SUBMITTED/PAYMENT SELECTION" at bounding box center [109, 229] width 144 height 8
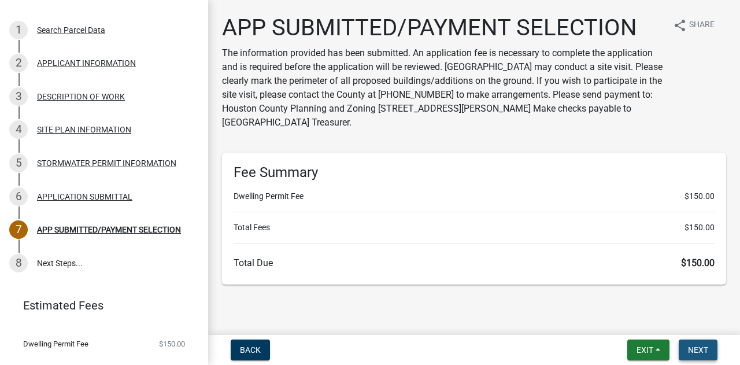
click at [701, 351] on span "Next" at bounding box center [698, 349] width 20 height 9
click at [695, 349] on span "Next" at bounding box center [698, 349] width 20 height 9
click at [56, 262] on link "8 Next Steps..." at bounding box center [104, 263] width 208 height 34
click at [701, 341] on button "Next" at bounding box center [698, 349] width 39 height 21
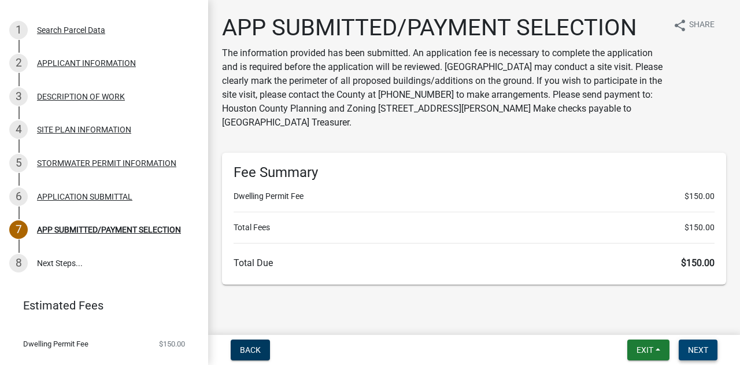
click at [702, 346] on span "Next" at bounding box center [698, 349] width 20 height 9
